Goal: Transaction & Acquisition: Purchase product/service

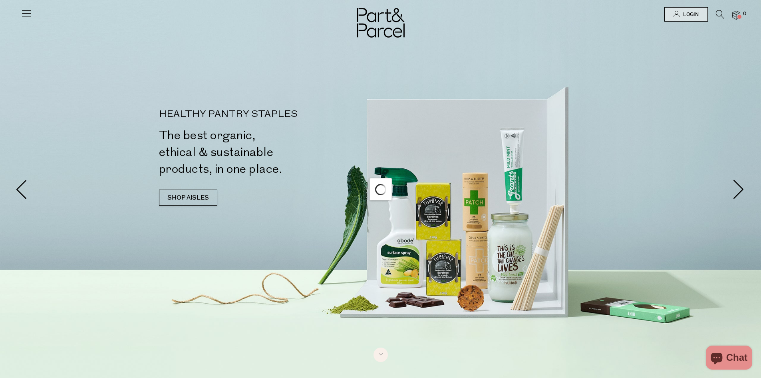
click at [20, 13] on div at bounding box center [380, 14] width 761 height 29
click at [25, 15] on icon at bounding box center [26, 13] width 11 height 11
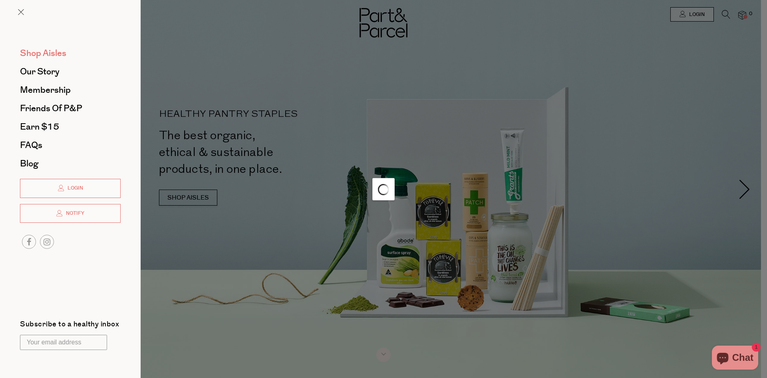
click at [52, 55] on span "Shop Aisles" at bounding box center [43, 53] width 46 height 13
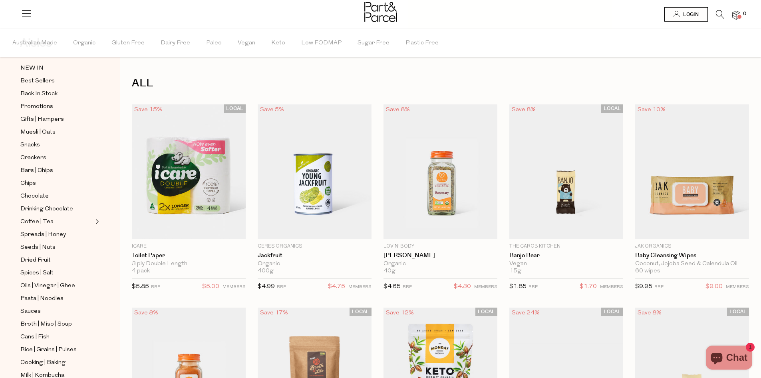
scroll to position [18, 0]
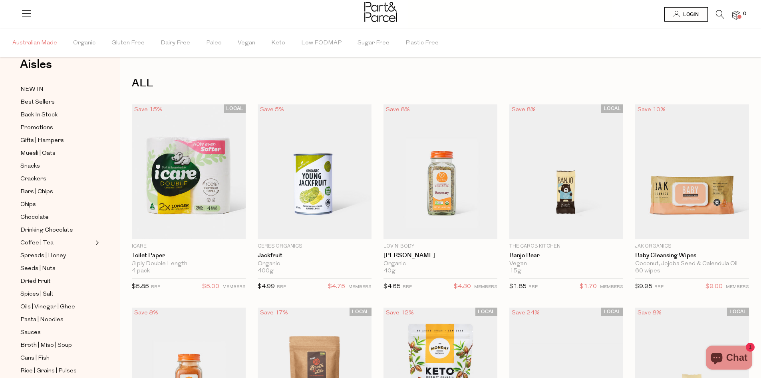
click at [42, 44] on span "Australian Made" at bounding box center [34, 43] width 45 height 28
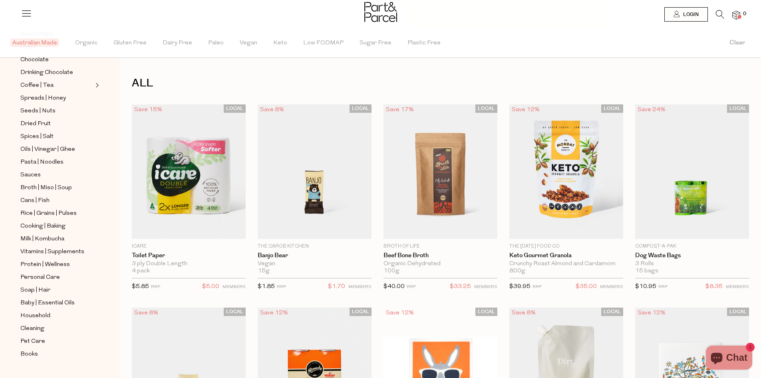
scroll to position [178, 0]
